Goal: Task Accomplishment & Management: Manage account settings

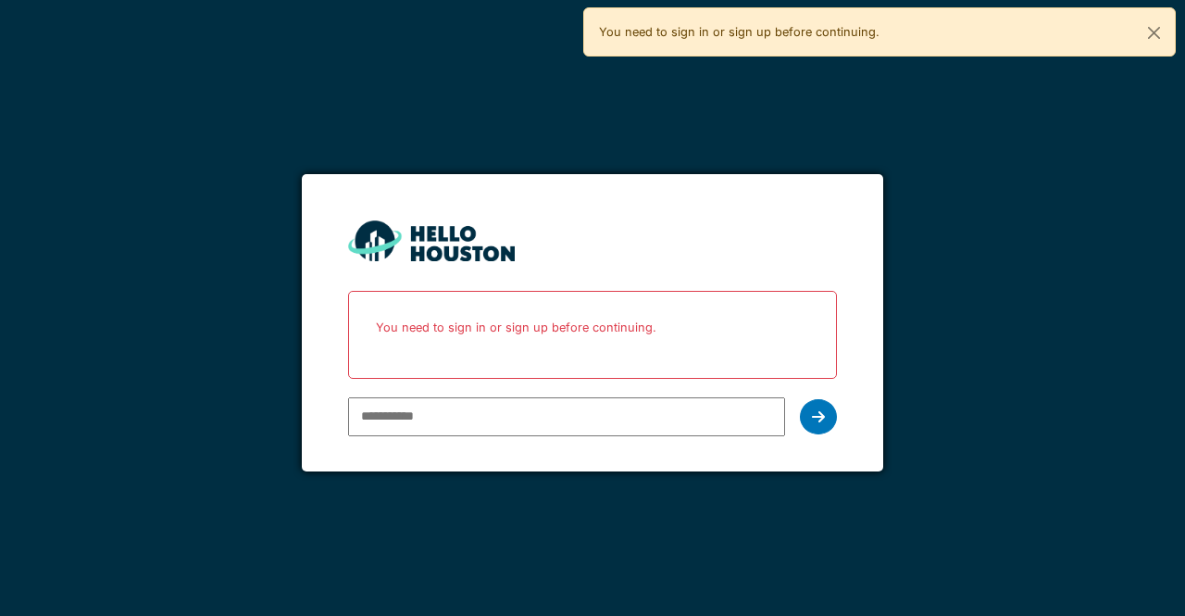
type input "**********"
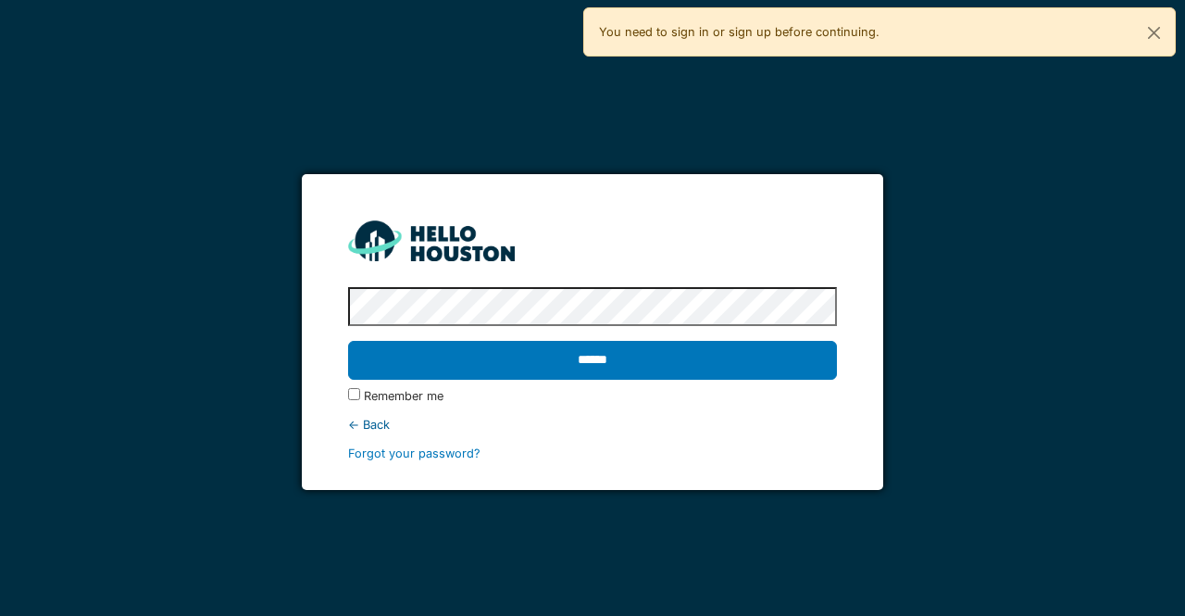
click at [348, 341] on input "******" at bounding box center [592, 360] width 488 height 39
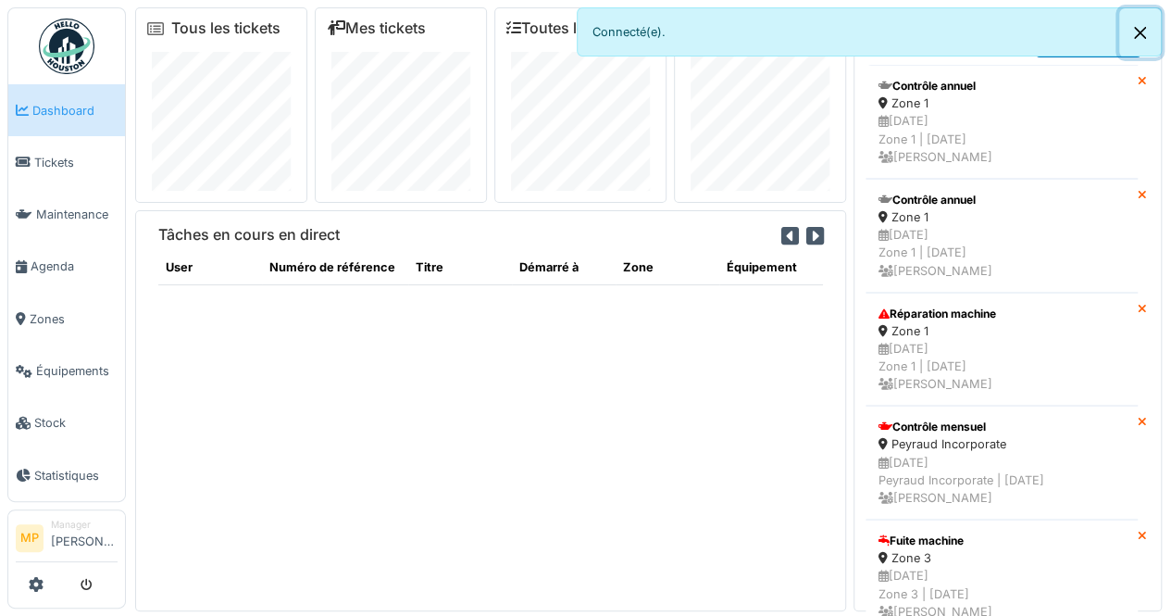
click at [1142, 35] on button "Close" at bounding box center [1140, 32] width 42 height 49
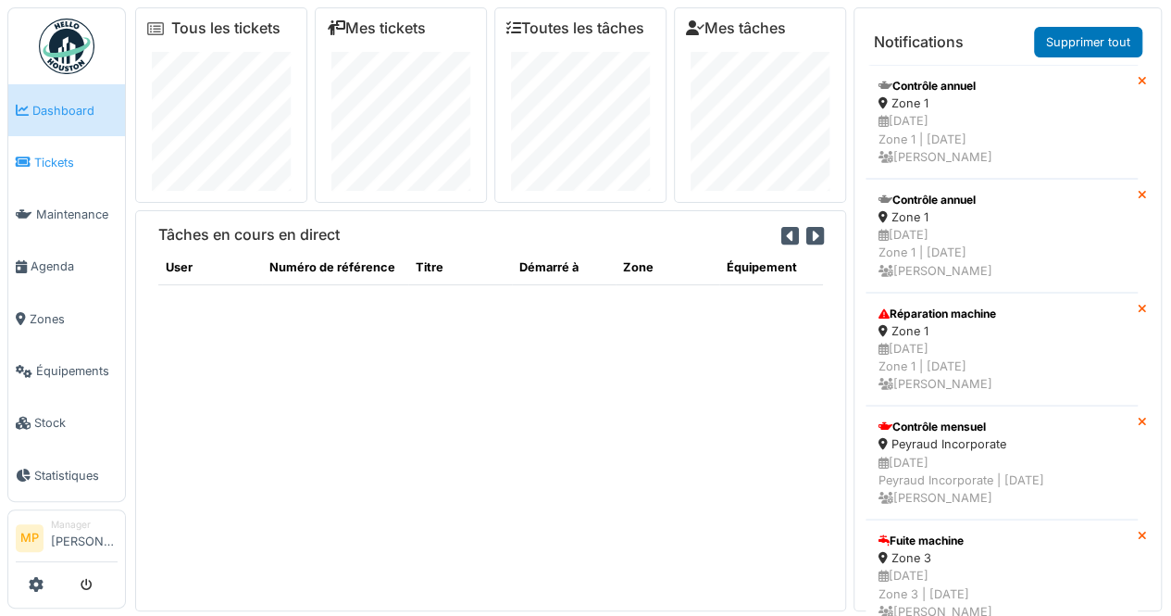
click at [69, 160] on span "Tickets" at bounding box center [75, 163] width 83 height 18
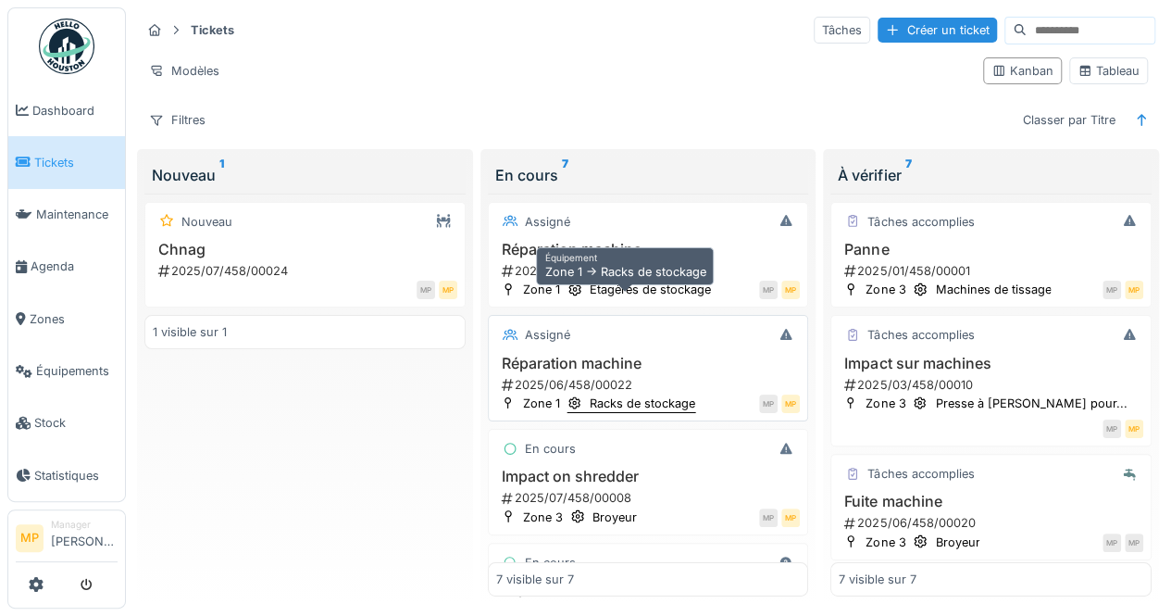
scroll to position [424, 0]
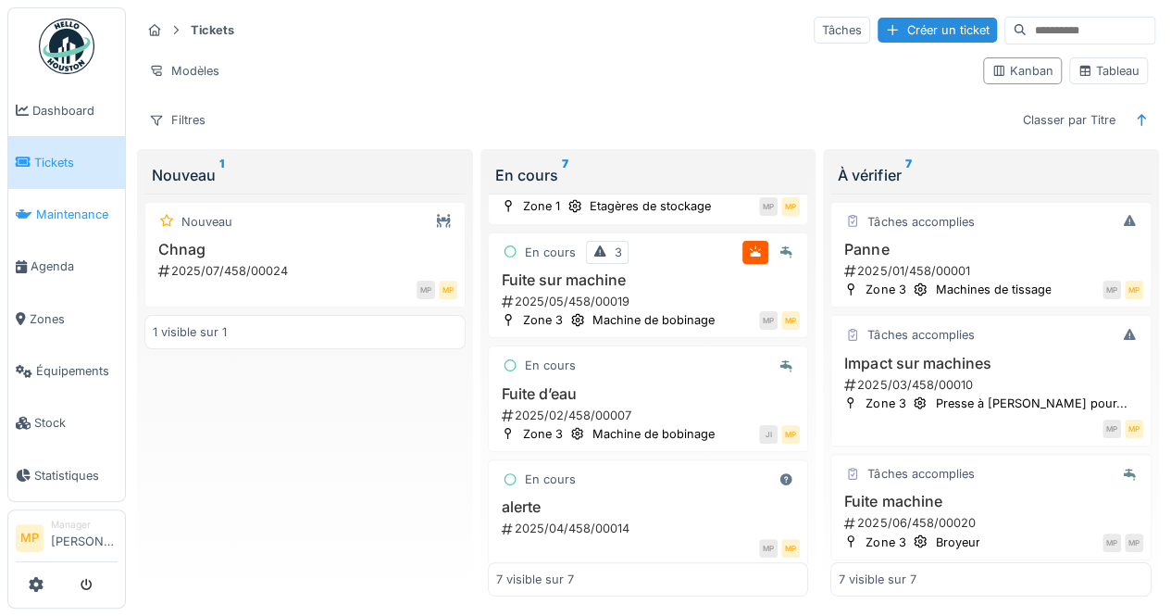
click at [69, 214] on span "Maintenance" at bounding box center [76, 215] width 81 height 18
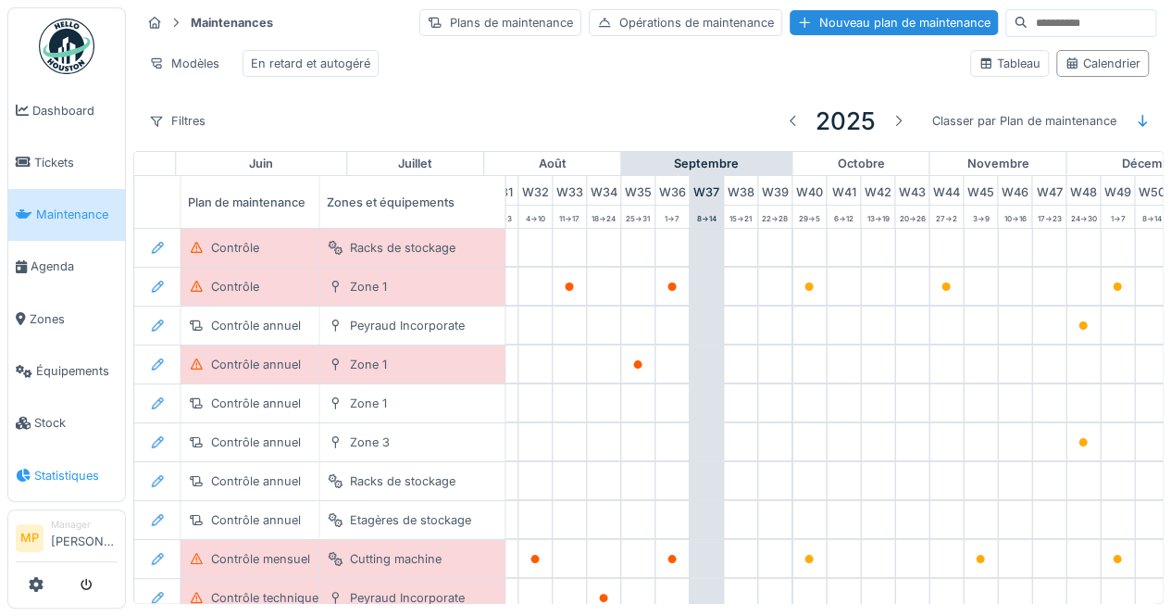
click at [50, 467] on span "Statistiques" at bounding box center [75, 476] width 83 height 18
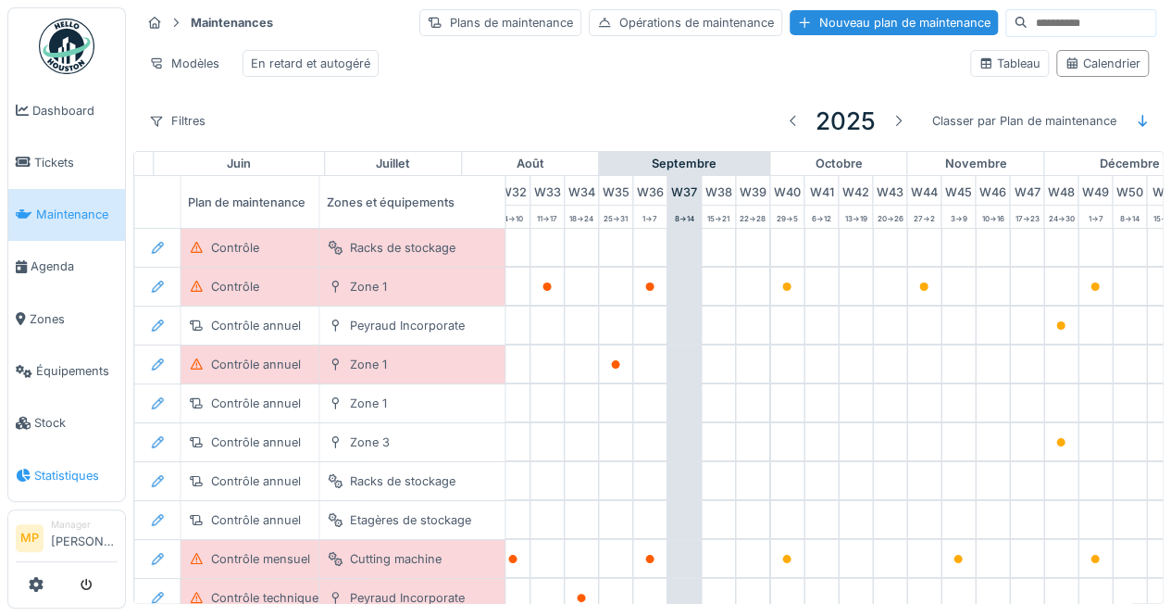
scroll to position [0, 1168]
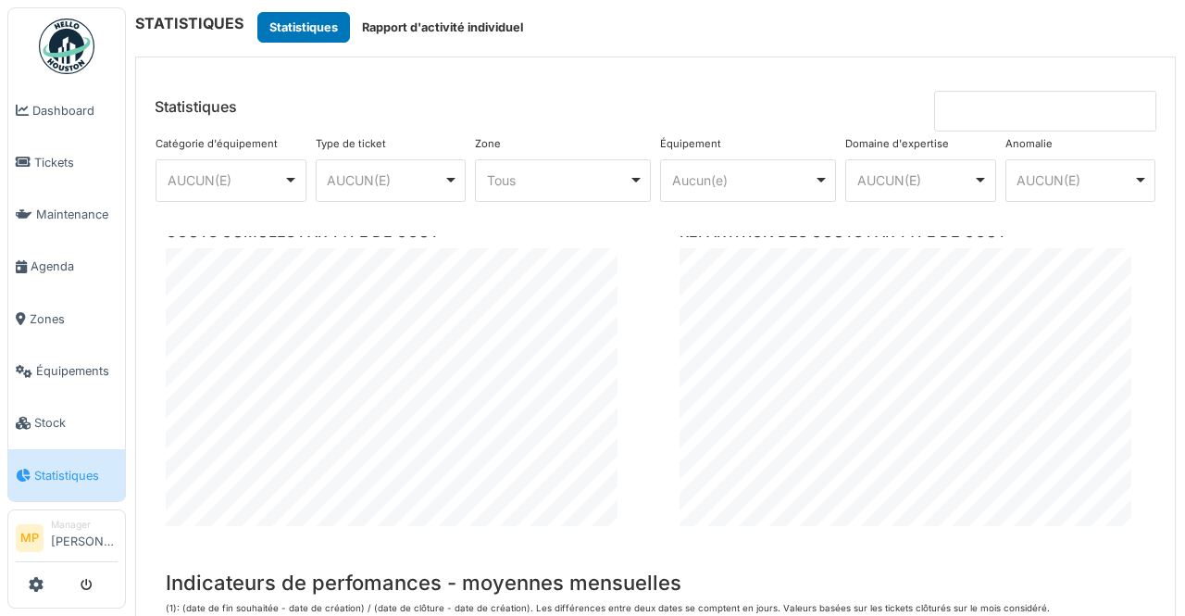
scroll to position [1791, 0]
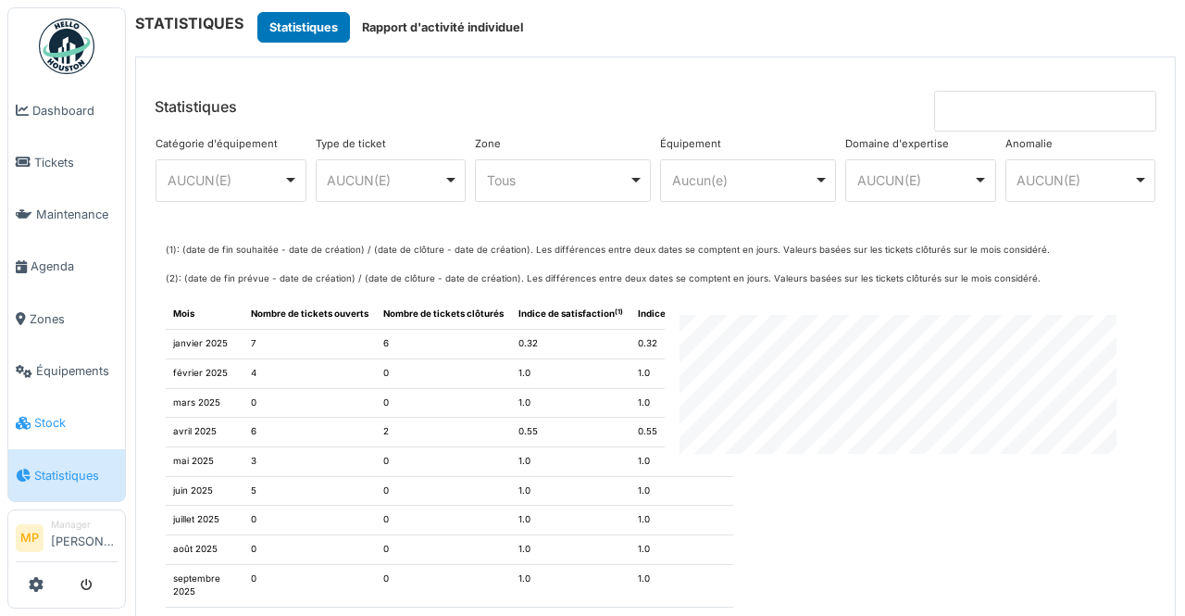
click at [85, 417] on span "Stock" at bounding box center [75, 423] width 83 height 18
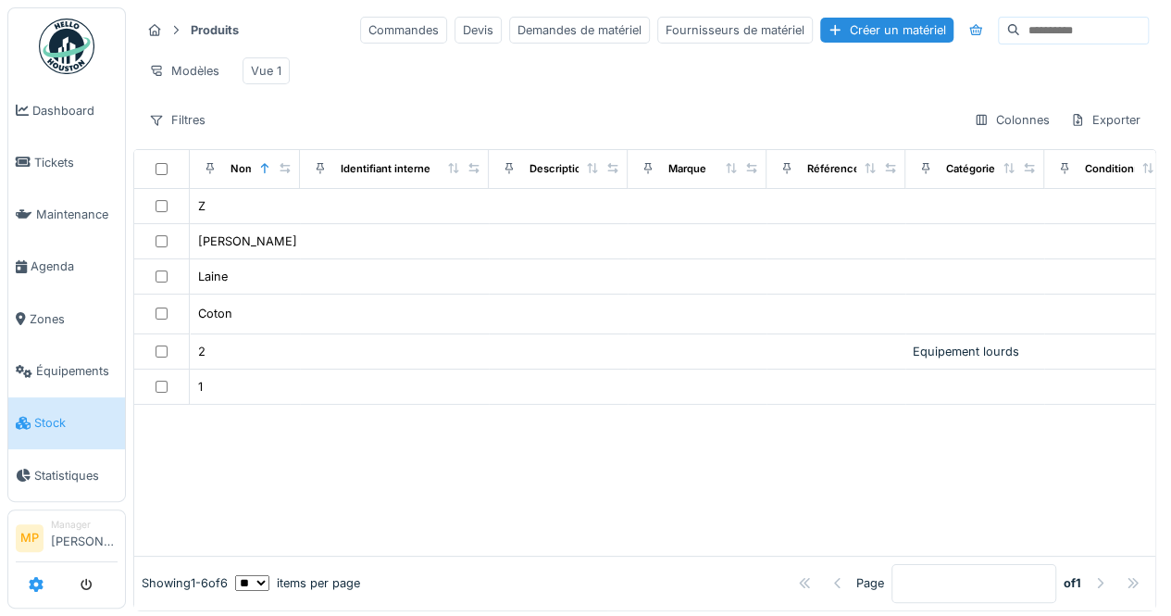
click at [38, 584] on icon at bounding box center [36, 584] width 15 height 15
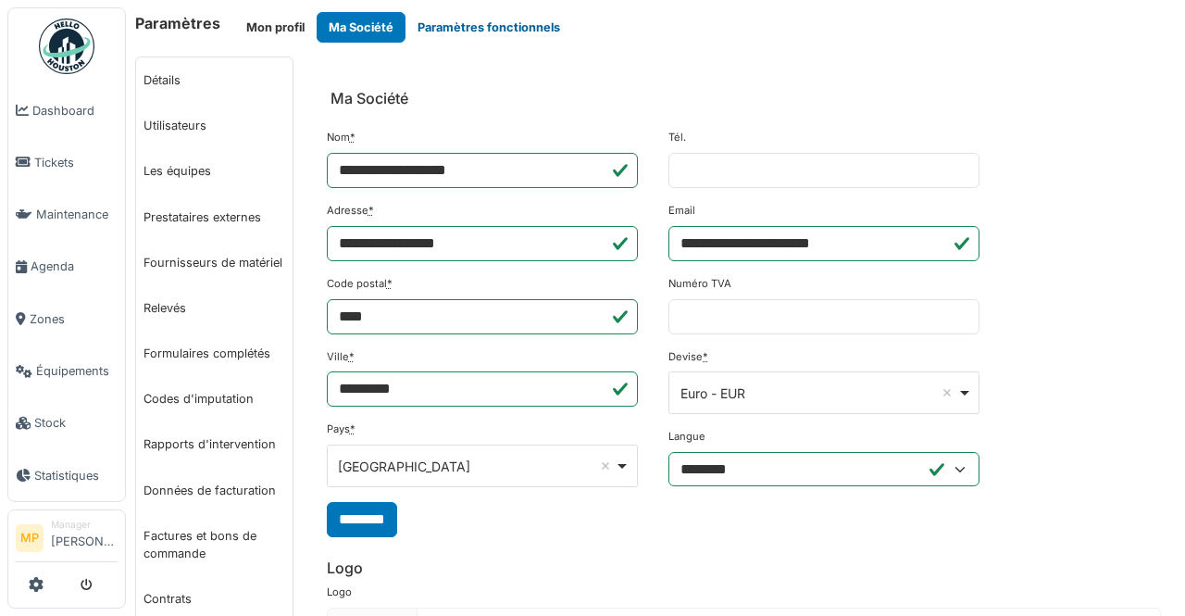
click at [443, 33] on button "Paramètres fonctionnels" at bounding box center [489, 27] width 167 height 31
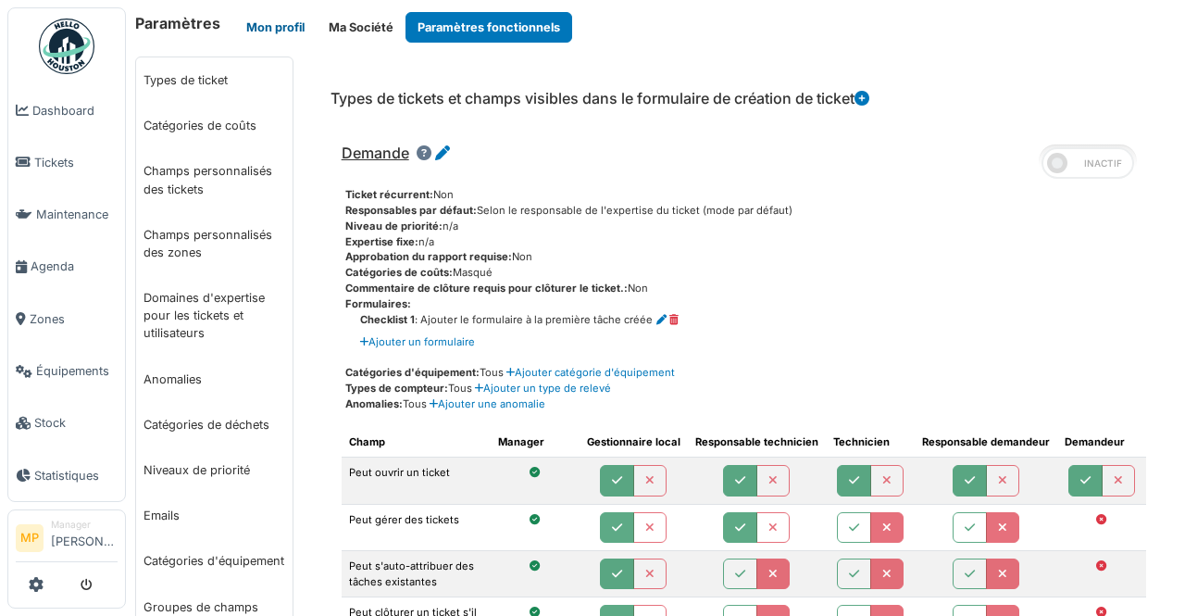
click at [259, 41] on button "Mon profil" at bounding box center [275, 27] width 82 height 31
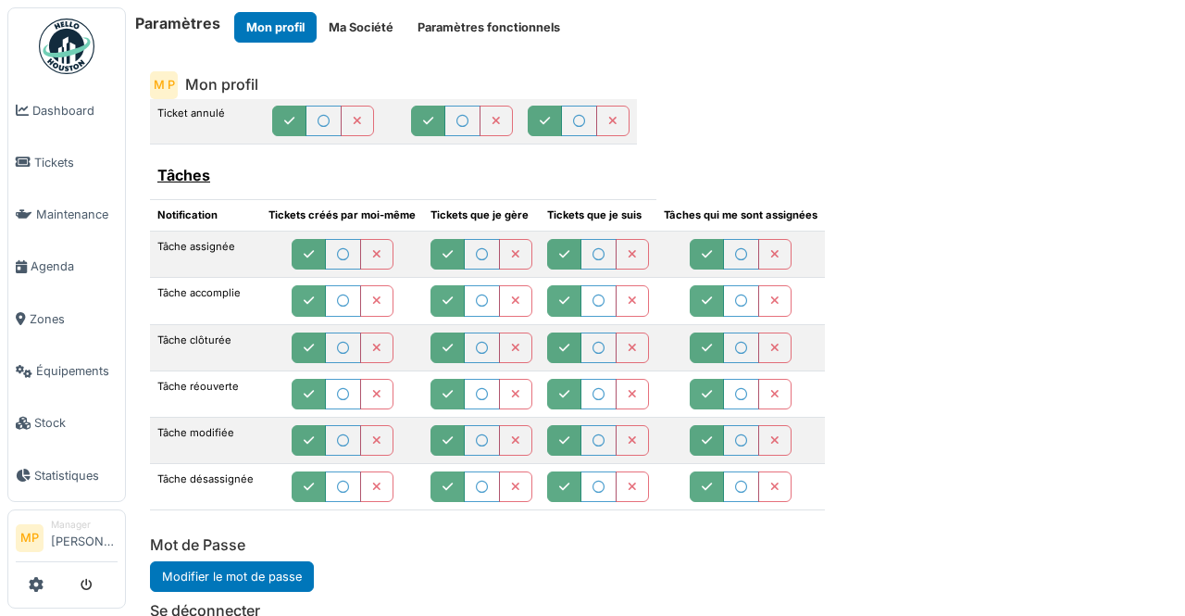
scroll to position [56, 0]
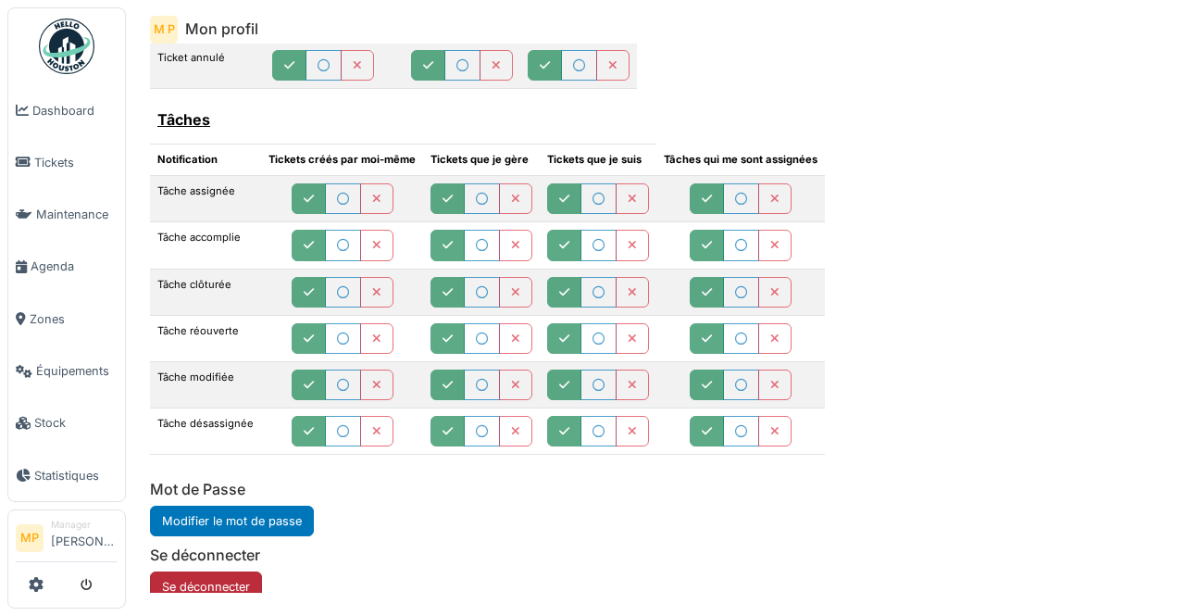
click at [186, 571] on button "Se déconnecter" at bounding box center [206, 586] width 112 height 31
